Goal: Transaction & Acquisition: Purchase product/service

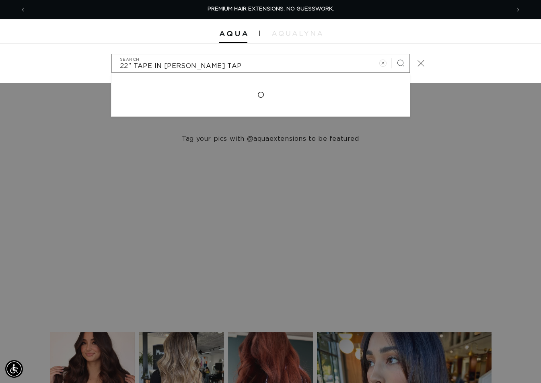
type input "22" TAPE IN VICTORIA ROOT TAP"
click at [392, 54] on button "Search" at bounding box center [401, 63] width 18 height 18
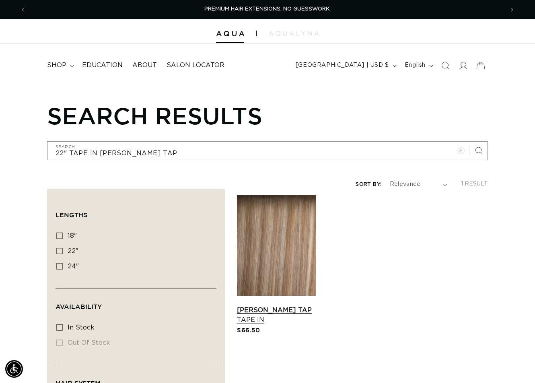
click at [265, 306] on link "Victoria Root Tap Tape In" at bounding box center [276, 315] width 79 height 19
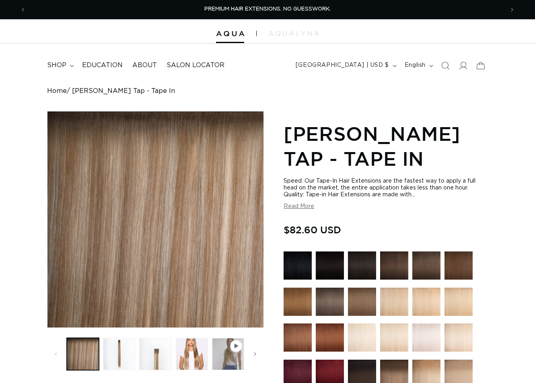
scroll to position [282, 0]
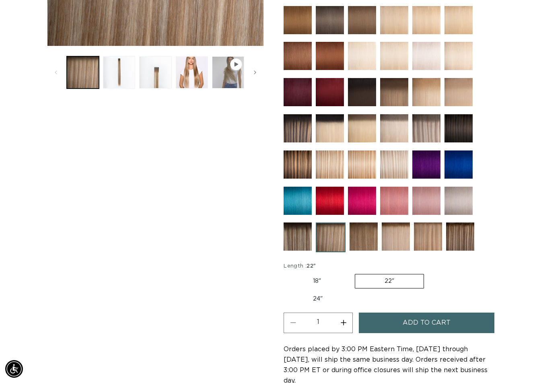
click at [340, 325] on button "Increase quantity for [PERSON_NAME] Tap - Tape In" at bounding box center [344, 323] width 18 height 21
type input "2"
click at [380, 323] on button "Add to cart" at bounding box center [427, 323] width 136 height 21
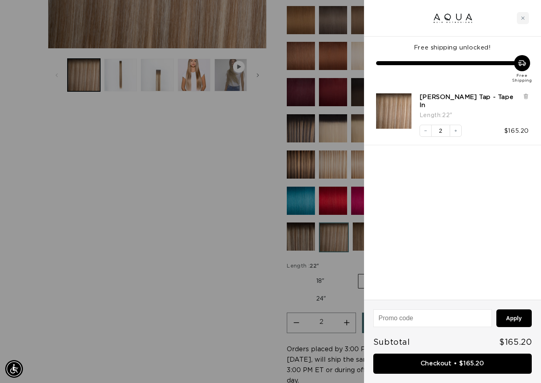
click at [236, 201] on div at bounding box center [270, 191] width 541 height 383
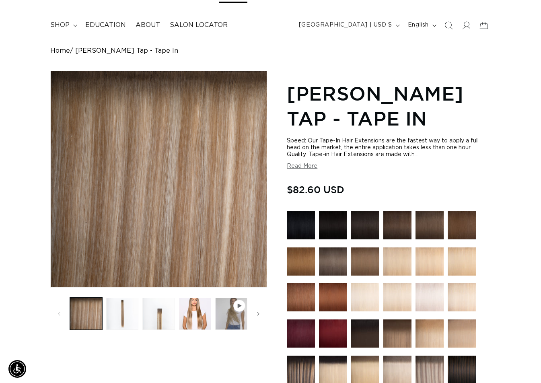
scroll to position [0, 0]
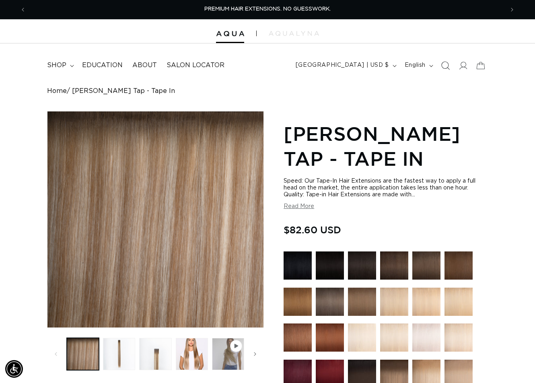
click at [444, 66] on icon "Search" at bounding box center [445, 65] width 8 height 8
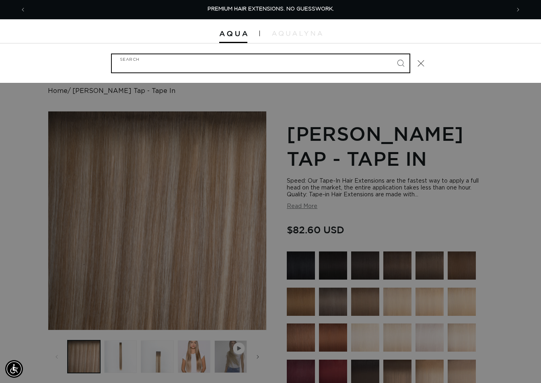
paste input "AQUA RETAPE TABS 60PC"
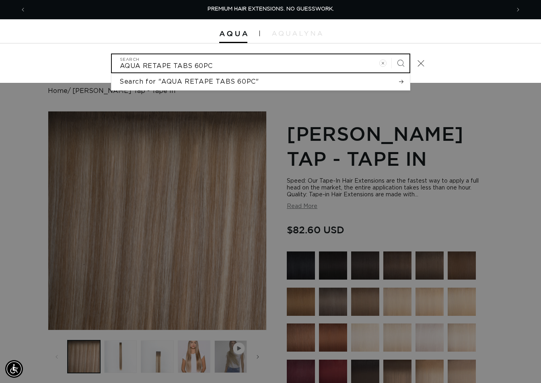
type input "AQUA RETAPE TABS 60PC"
click at [392, 54] on button "Search" at bounding box center [401, 63] width 18 height 18
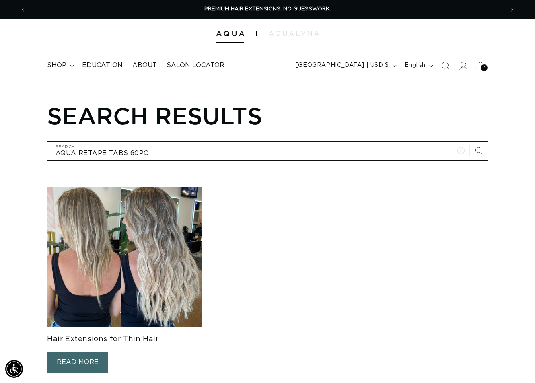
click at [79, 156] on input "AQUA RETAPE TABS 60PC" at bounding box center [268, 151] width 440 height 18
type input "AQUARETAPE TABS 60PC"
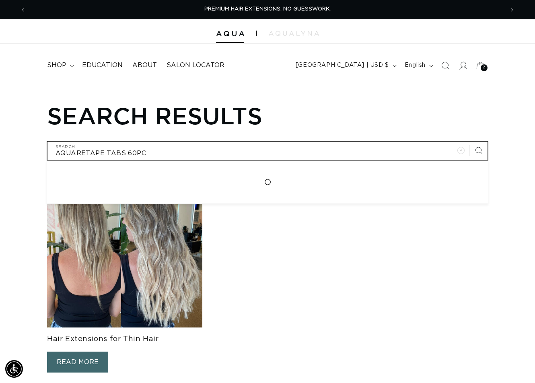
type input "AQURETAPE TABS 60PC"
type input "ARETAPE TABS 60PC"
type input "RETAPE TABS 60PC"
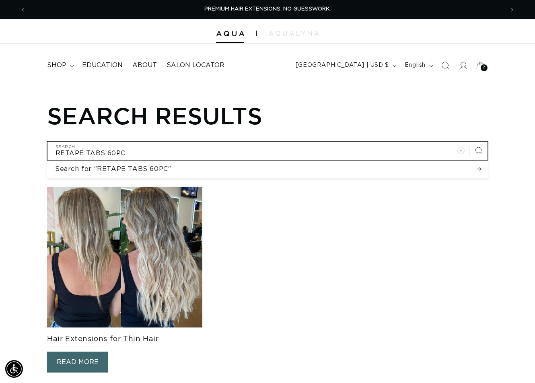
type input "RETAPE TABS 60PC"
click at [47, 161] on button "Search for "RETAPE TABS 60PC"" at bounding box center [267, 169] width 441 height 17
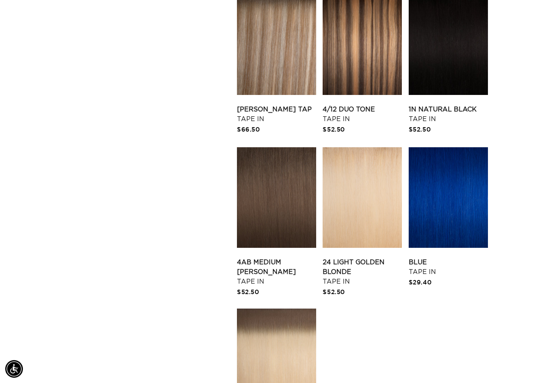
scroll to position [1329, 0]
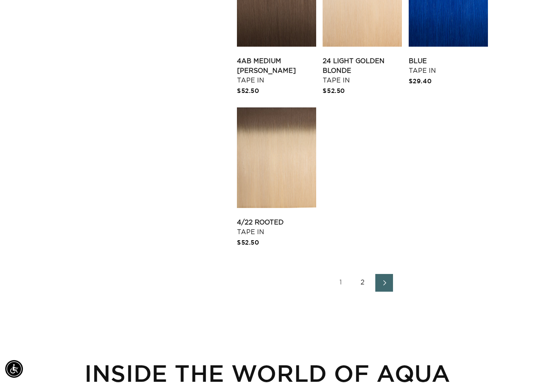
click at [381, 285] on icon "Next page" at bounding box center [385, 283] width 10 height 6
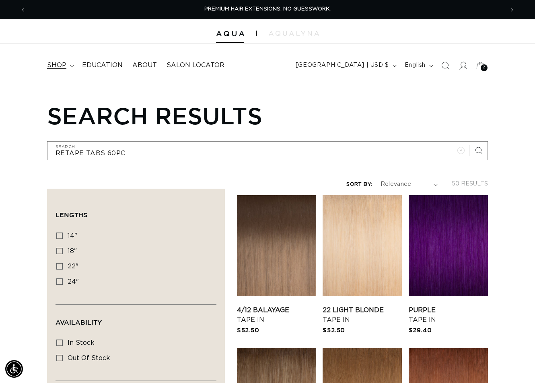
click at [68, 66] on summary "shop" at bounding box center [59, 65] width 35 height 18
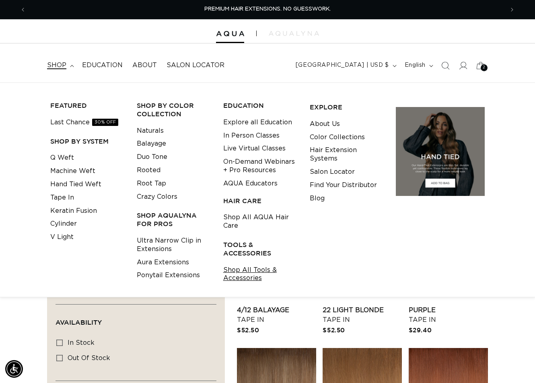
click at [252, 273] on link "Shop All Tools & Accessories" at bounding box center [260, 275] width 74 height 22
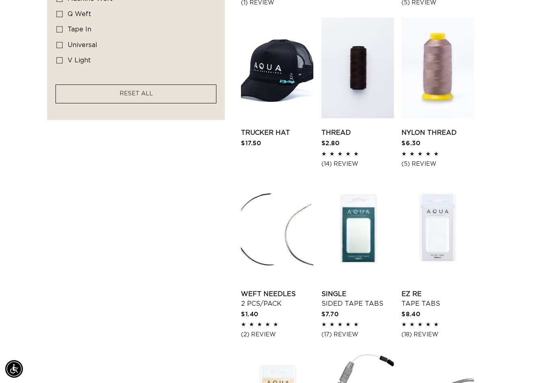
scroll to position [805, 0]
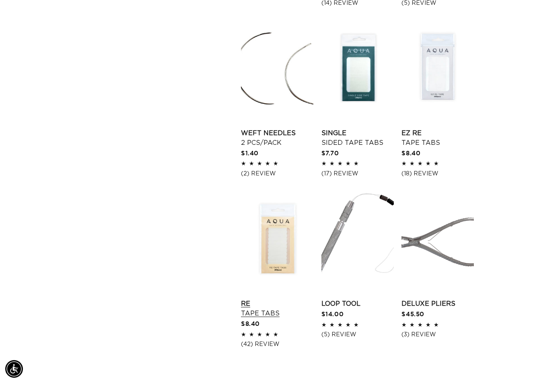
click at [273, 299] on link "Re Tape Tabs" at bounding box center [277, 308] width 72 height 19
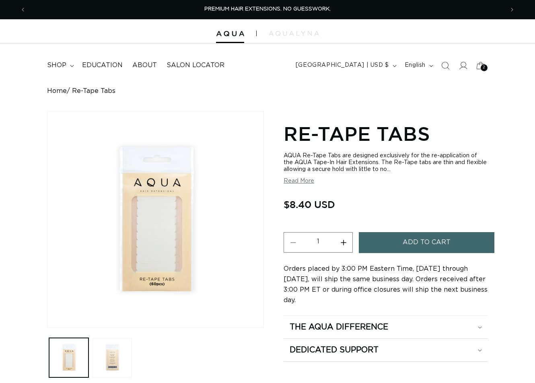
click at [344, 244] on button "Increase quantity for Re-Tape Tabs" at bounding box center [344, 242] width 18 height 21
type input "2"
click at [404, 244] on span "Add to cart" at bounding box center [427, 242] width 48 height 21
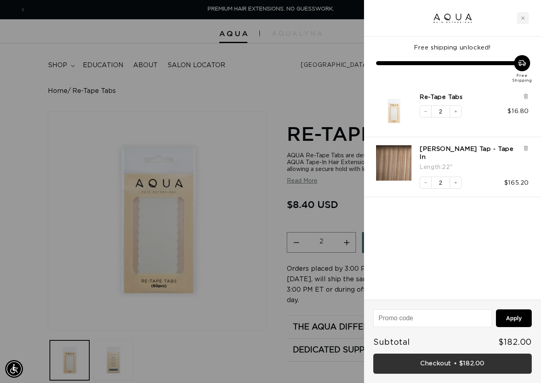
click at [464, 360] on link "Checkout • $182.00" at bounding box center [453, 364] width 159 height 21
